Goal: Task Accomplishment & Management: Complete application form

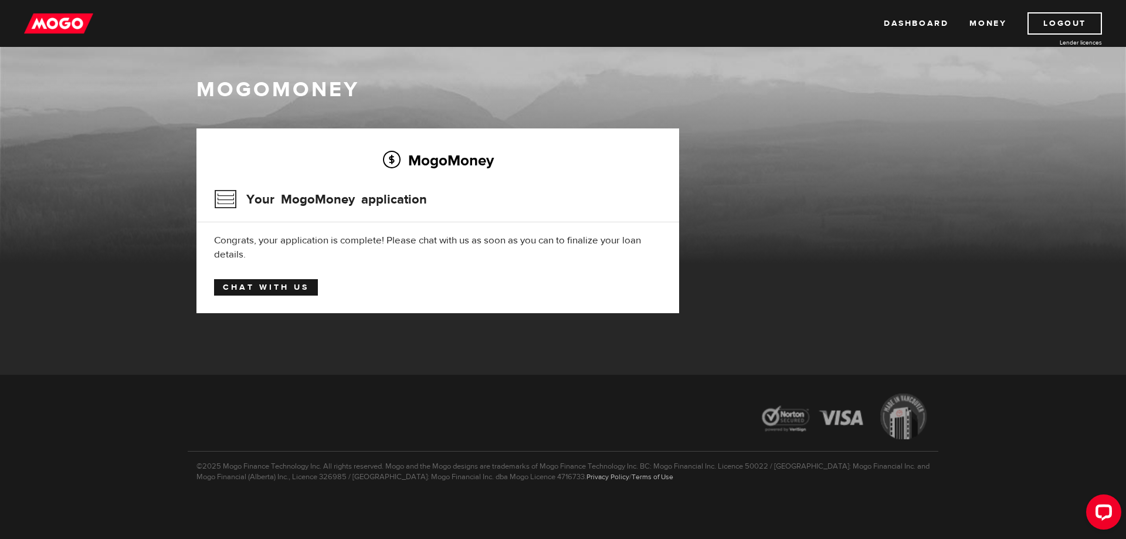
click at [280, 287] on link "Chat with us" at bounding box center [266, 287] width 104 height 16
click at [917, 21] on link "Dashboard" at bounding box center [915, 23] width 64 height 22
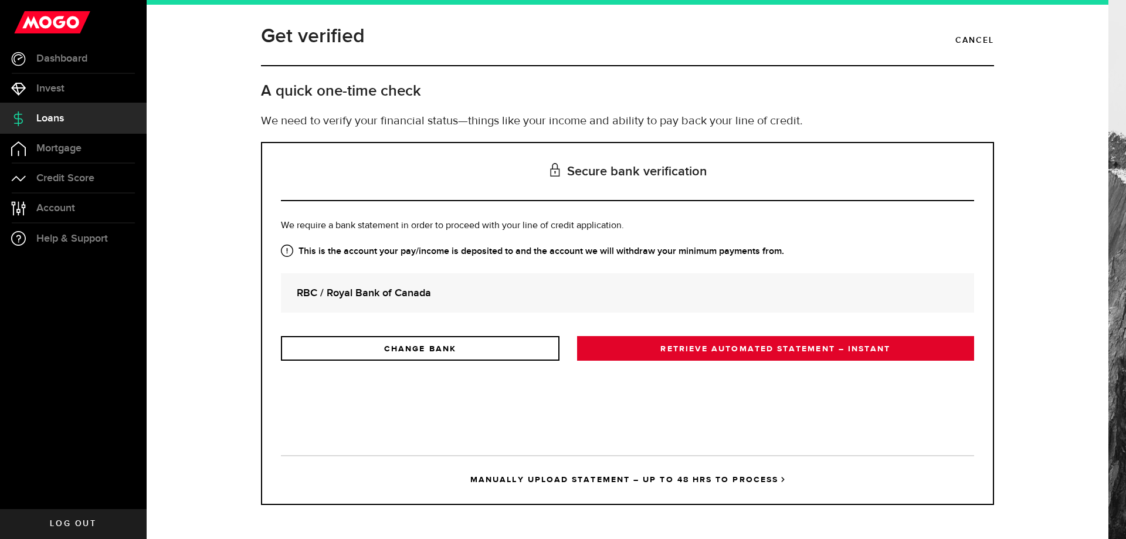
click at [750, 350] on link "RETRIEVE AUTOMATED STATEMENT – INSTANT" at bounding box center [775, 348] width 397 height 25
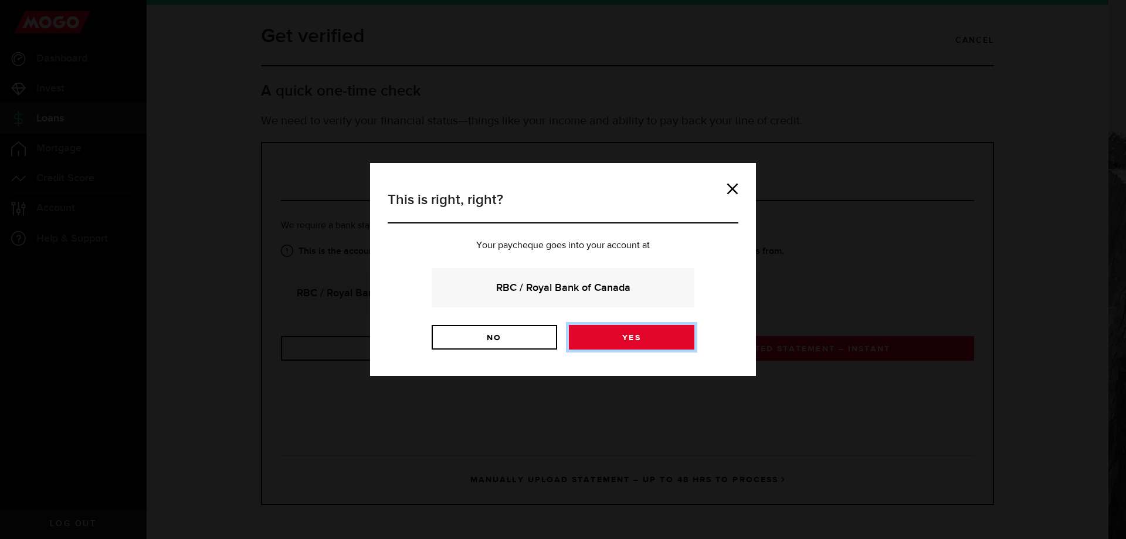
click at [614, 340] on link "Yes" at bounding box center [631, 337] width 125 height 25
